Goal: Find specific page/section: Find specific page/section

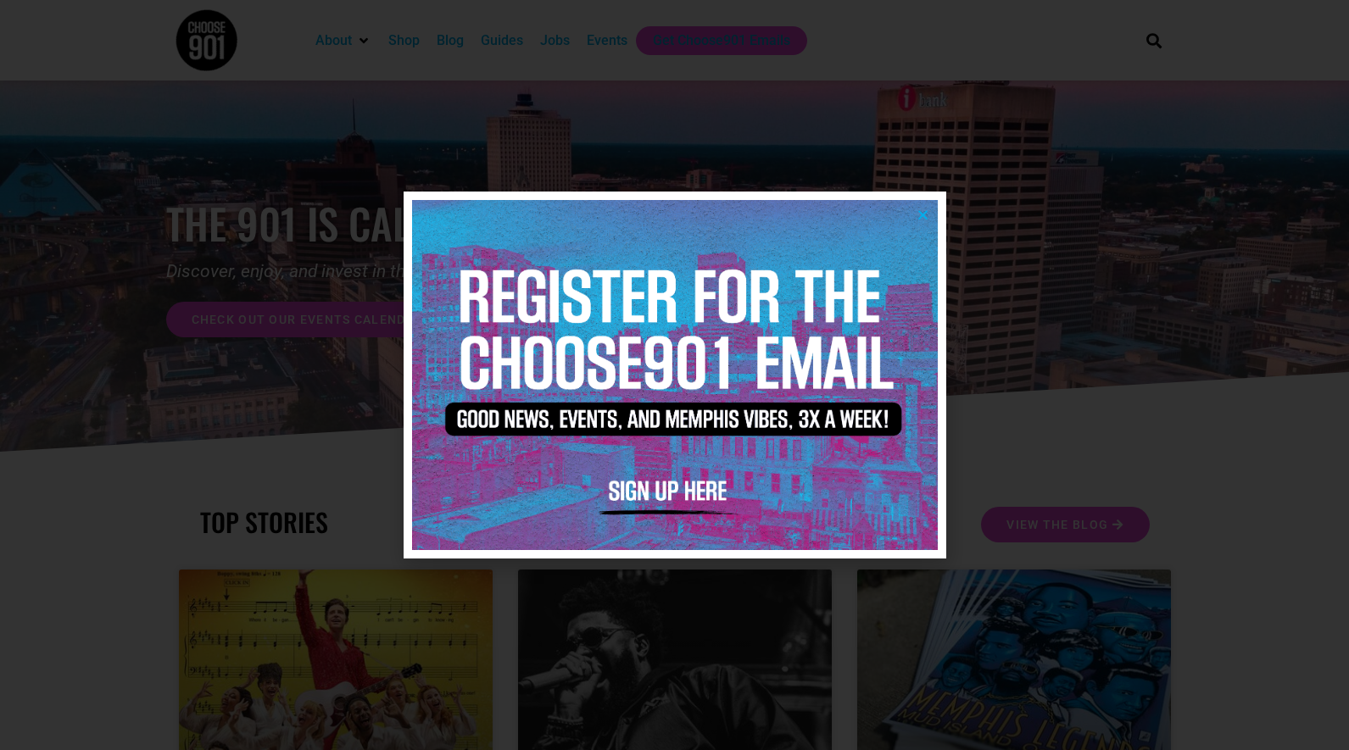
click at [1124, 70] on div at bounding box center [674, 375] width 1349 height 750
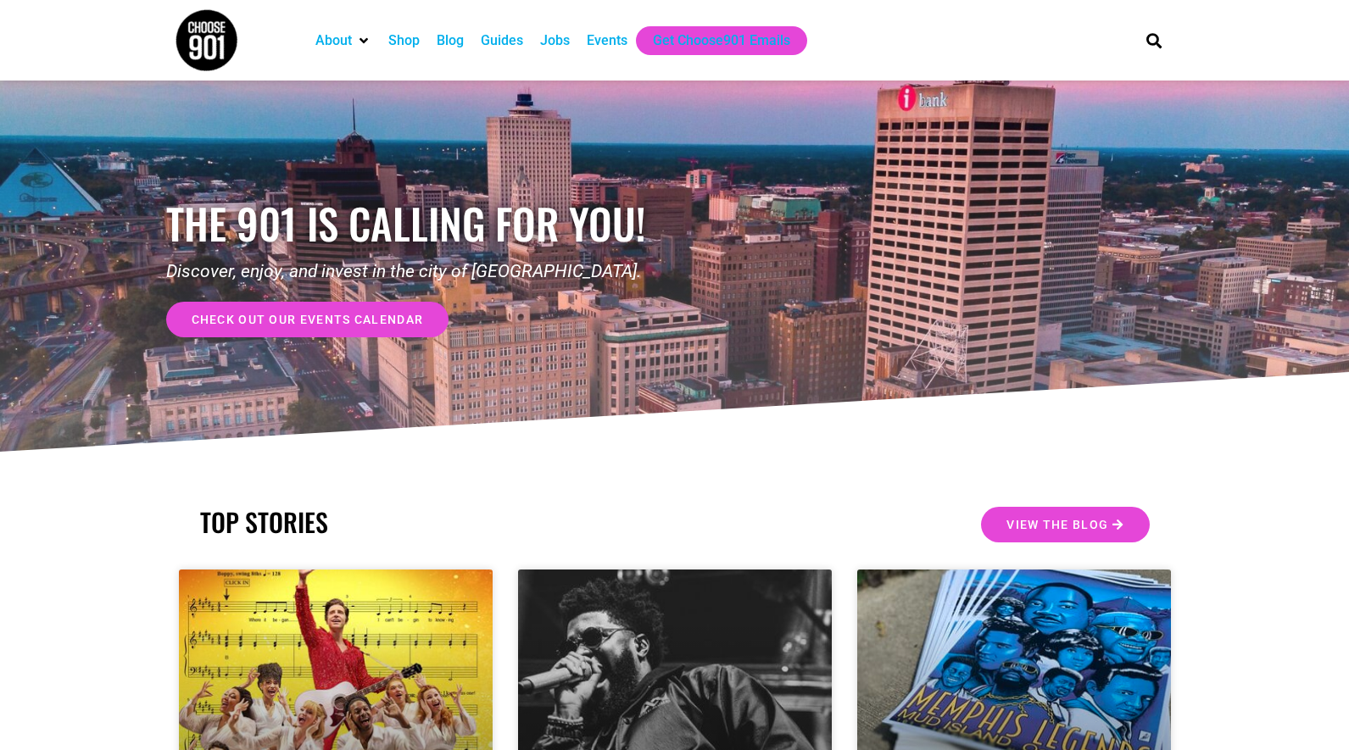
click at [570, 42] on div "Jobs" at bounding box center [555, 41] width 30 height 20
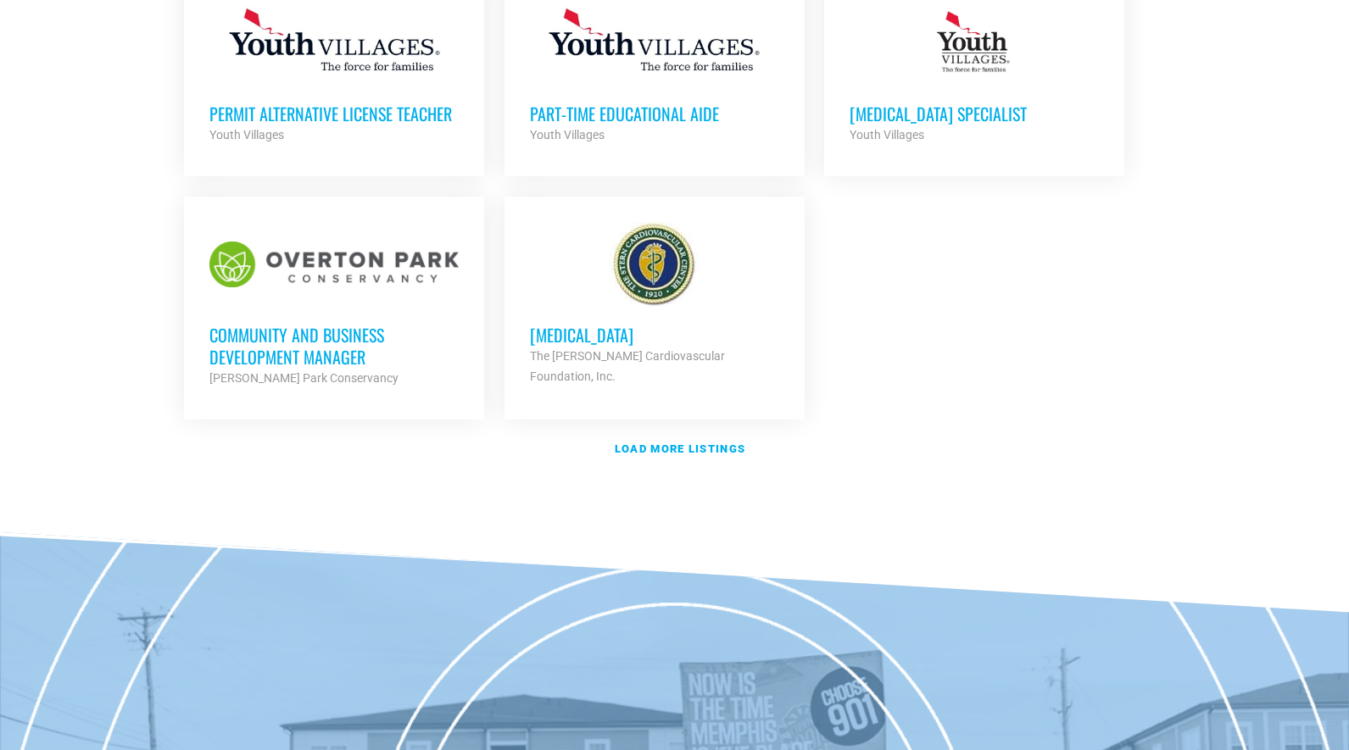
scroll to position [1990, 0]
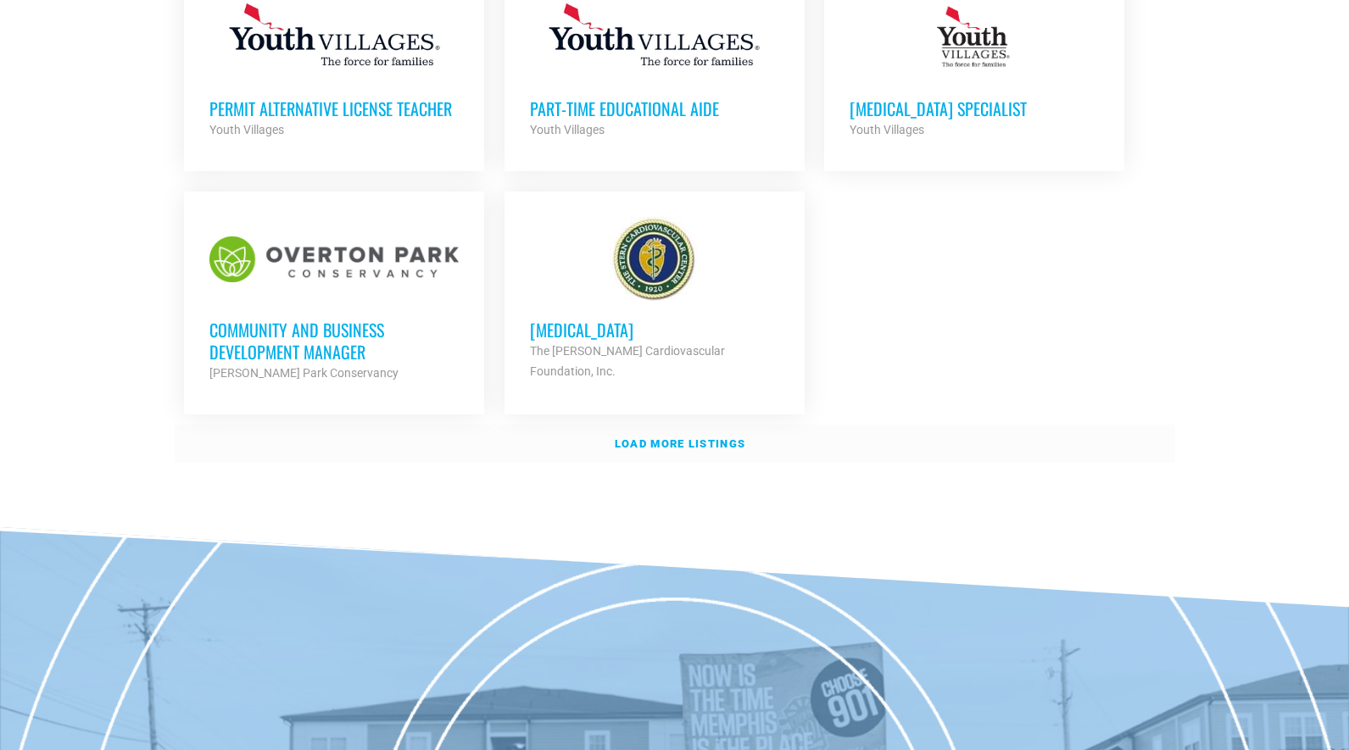
click at [671, 439] on strong "Load more listings" at bounding box center [680, 443] width 131 height 13
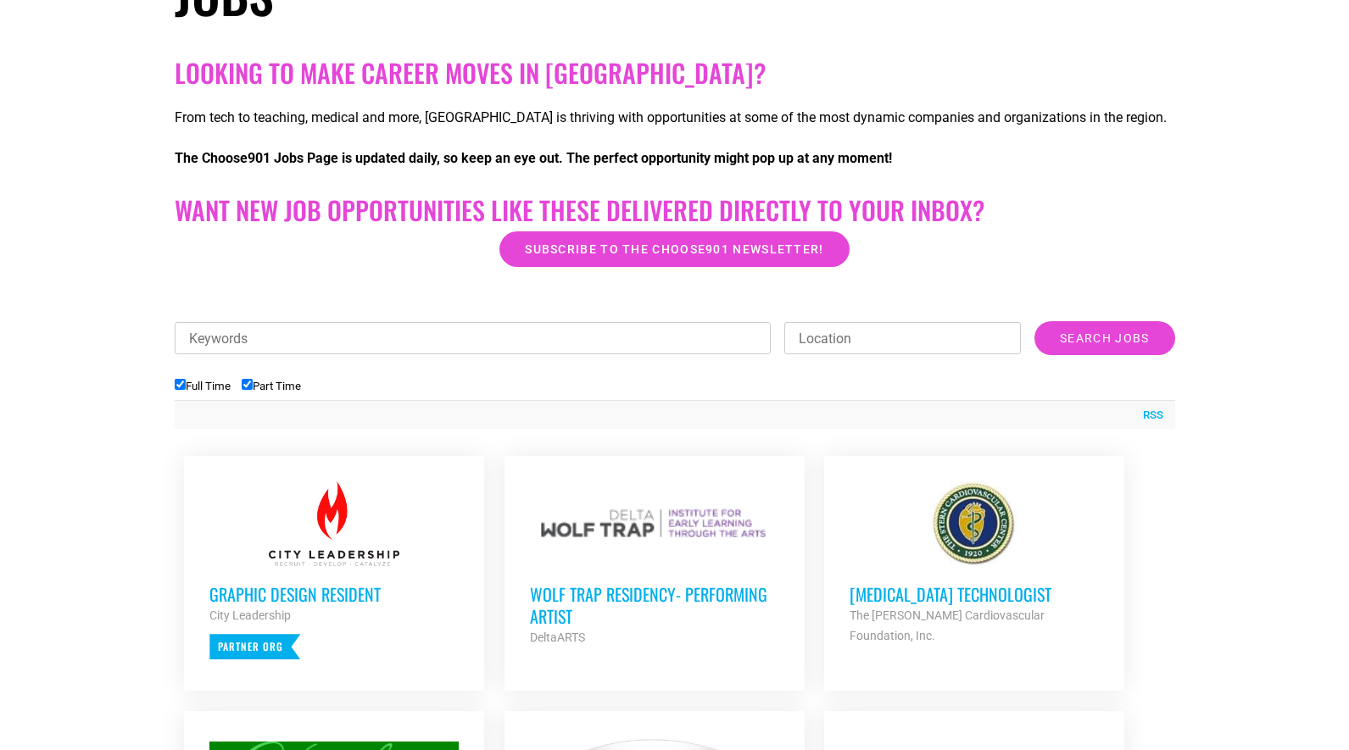
scroll to position [0, 0]
